Goal: Task Accomplishment & Management: Manage account settings

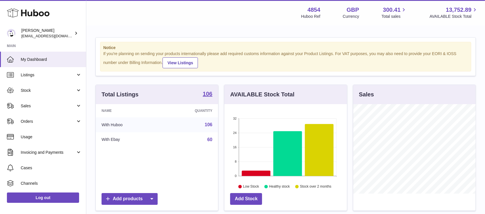
scroll to position [90, 122]
click at [73, 99] on link "Sales" at bounding box center [43, 106] width 86 height 16
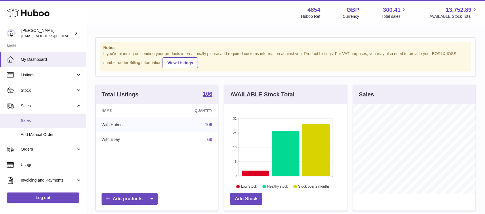
click at [61, 120] on span "Sales" at bounding box center [51, 120] width 61 height 5
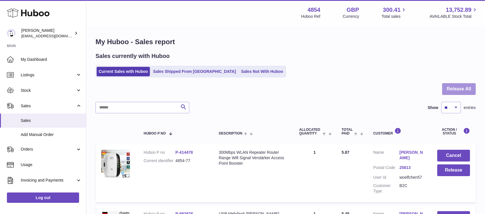
click at [451, 89] on button "Release All" at bounding box center [459, 89] width 34 height 12
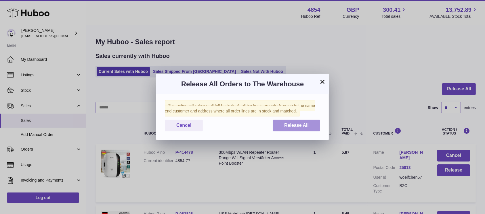
click at [292, 121] on button "Release All" at bounding box center [295, 126] width 47 height 12
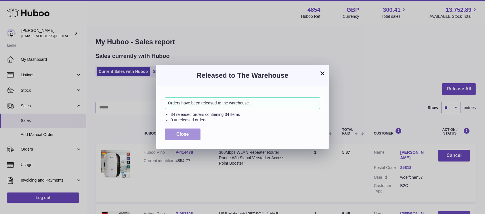
click at [189, 135] on span "Close" at bounding box center [182, 134] width 13 height 5
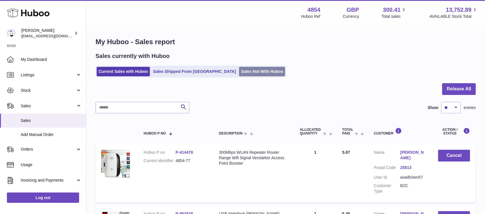
click at [239, 71] on link "Sales Not With Huboo" at bounding box center [262, 71] width 46 height 9
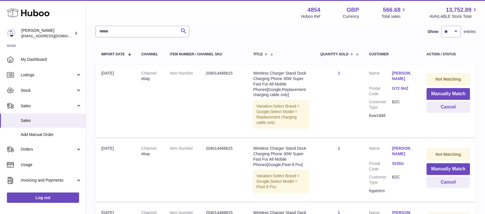
scroll to position [76, 0]
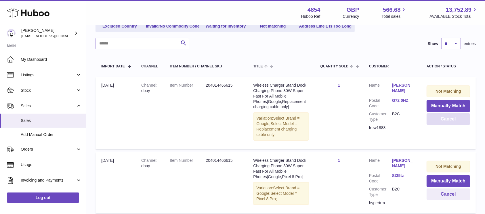
click at [437, 118] on button "Cancel" at bounding box center [447, 120] width 43 height 12
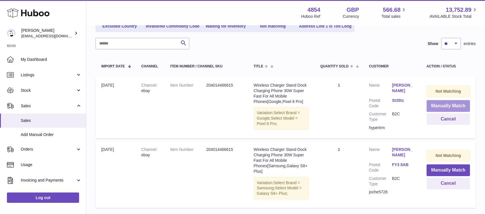
click at [430, 105] on button "Manually Match" at bounding box center [447, 106] width 43 height 12
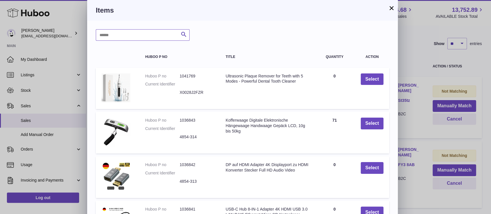
click at [112, 34] on input "text" at bounding box center [143, 34] width 94 height 11
type input "*****"
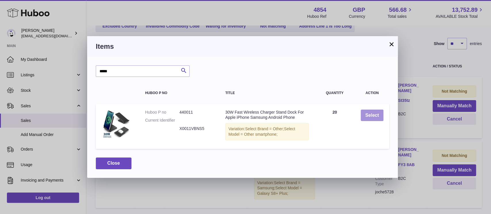
click at [378, 113] on button "Select" at bounding box center [371, 116] width 23 height 12
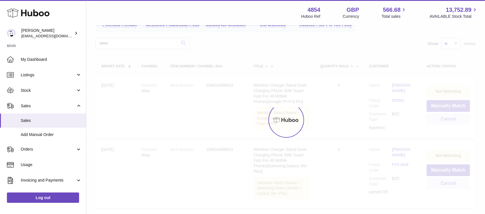
scroll to position [54, 0]
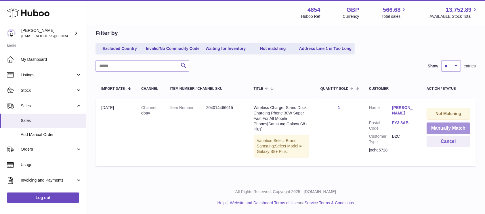
click at [441, 124] on button "Manually Match" at bounding box center [447, 129] width 43 height 12
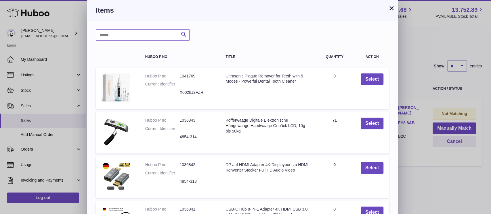
click at [157, 31] on input "text" at bounding box center [143, 34] width 94 height 11
type input "*****"
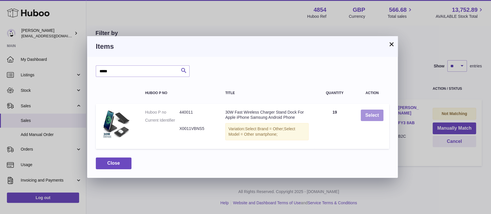
click at [377, 117] on button "Select" at bounding box center [371, 116] width 23 height 12
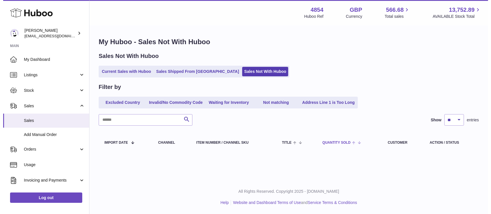
scroll to position [0, 0]
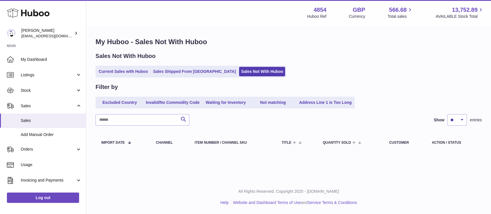
click at [140, 66] on ul "Current Sales with Huboo Sales Shipped From Huboo Sales Not With Huboo" at bounding box center [190, 72] width 191 height 12
click at [139, 69] on link "Current Sales with Huboo" at bounding box center [123, 71] width 53 height 9
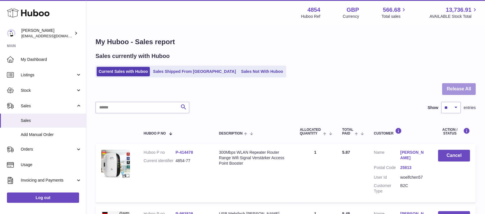
click at [459, 89] on button "Release All" at bounding box center [459, 89] width 34 height 12
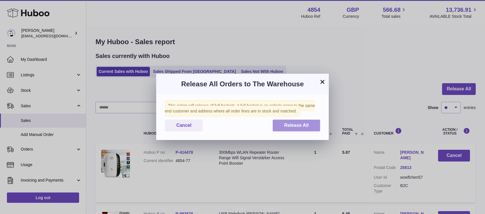
click at [300, 126] on span "Release All" at bounding box center [296, 125] width 24 height 5
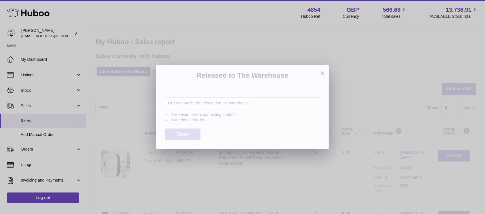
click at [182, 136] on span "Close" at bounding box center [182, 134] width 13 height 5
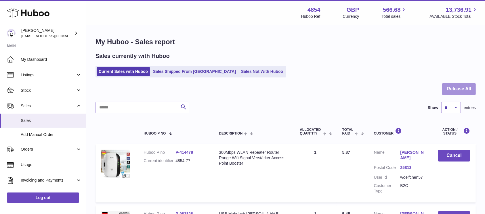
click at [444, 95] on button "Release All" at bounding box center [459, 89] width 34 height 12
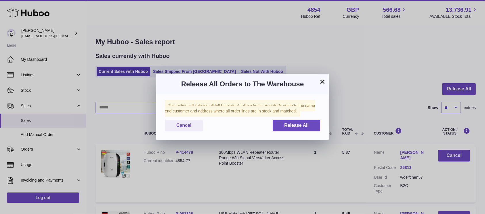
click at [292, 132] on div "This action will release all full baskets. A full basket is an order/s going to…" at bounding box center [242, 118] width 172 height 46
click at [289, 125] on span "Release All" at bounding box center [296, 125] width 24 height 5
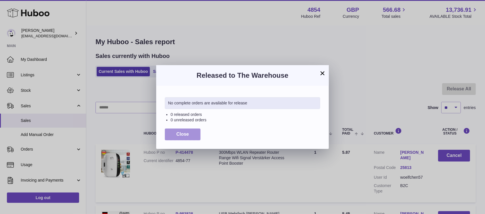
click at [180, 133] on span "Close" at bounding box center [182, 134] width 13 height 5
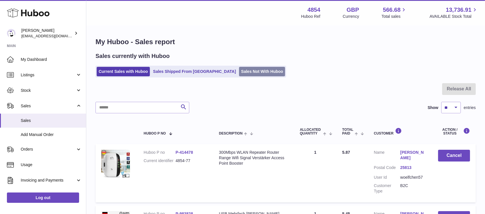
click at [239, 68] on link "Sales Not With Huboo" at bounding box center [262, 71] width 46 height 9
